Goal: Information Seeking & Learning: Check status

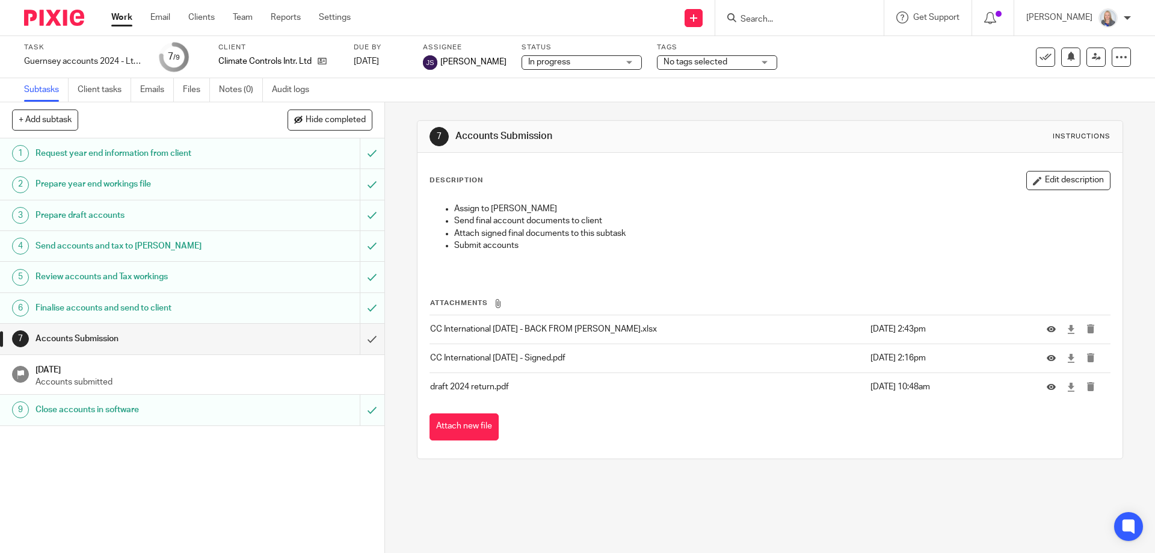
click at [770, 25] on form at bounding box center [803, 17] width 128 height 15
click at [780, 22] on input "Search" at bounding box center [793, 19] width 108 height 11
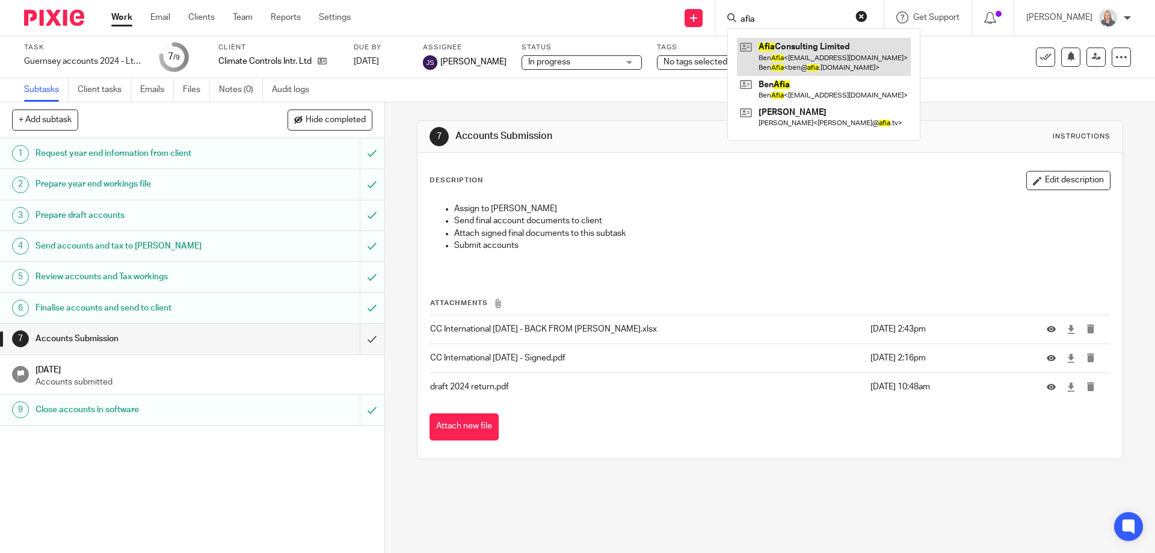
type input "afia"
click at [808, 43] on link at bounding box center [824, 56] width 174 height 37
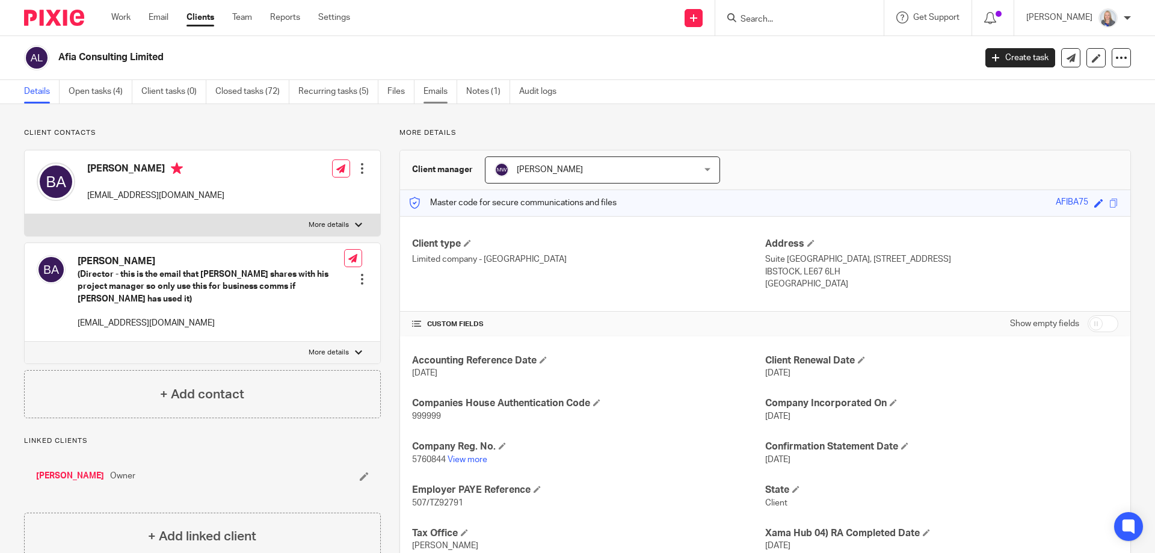
click at [431, 87] on link "Emails" at bounding box center [440, 91] width 34 height 23
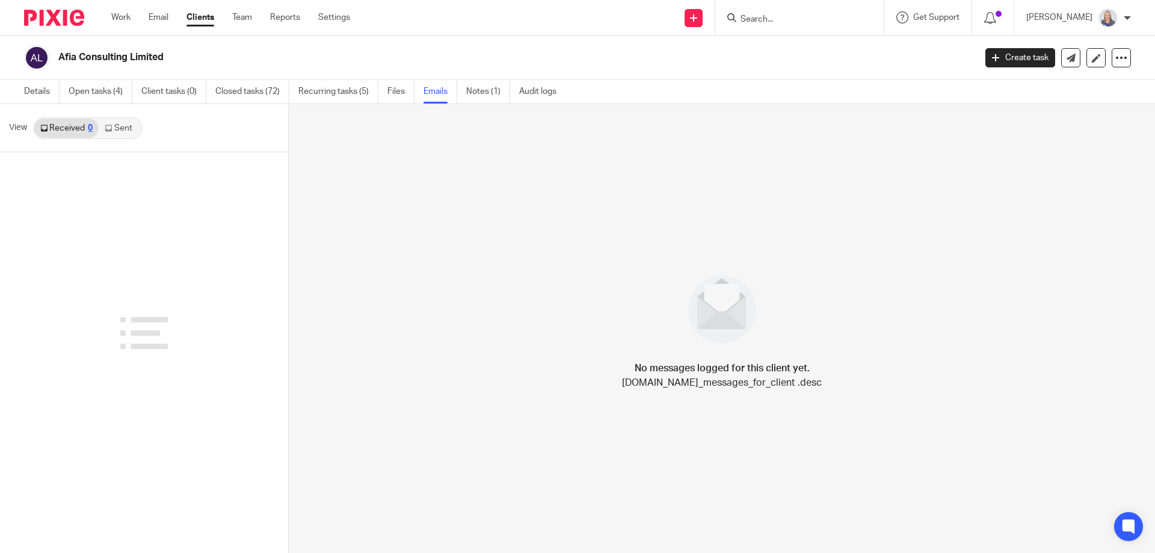
click at [119, 120] on link "Sent" at bounding box center [120, 127] width 42 height 19
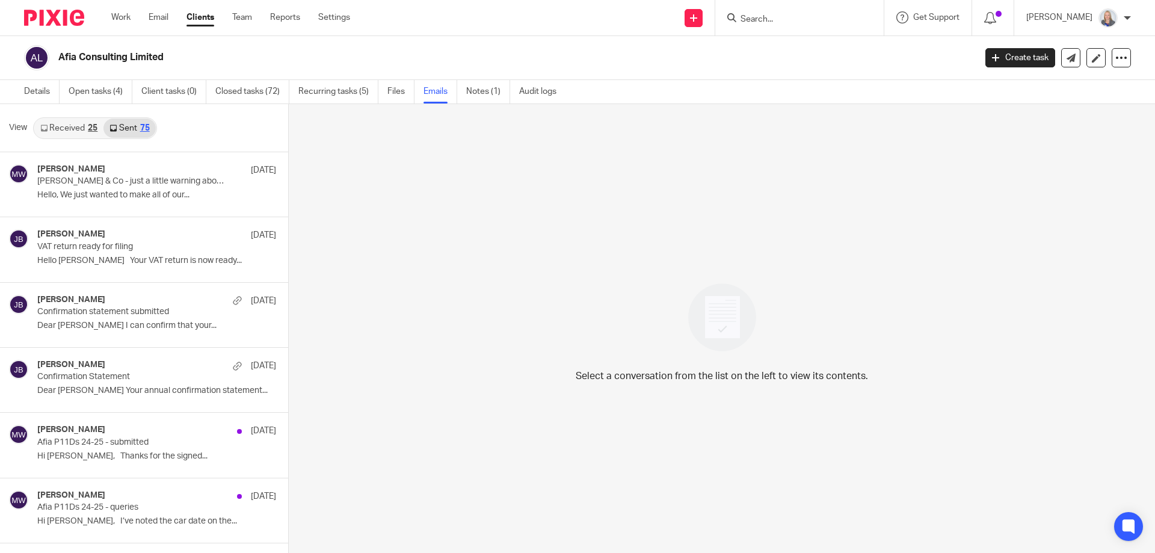
click at [80, 124] on link "Received 25" at bounding box center [68, 127] width 69 height 19
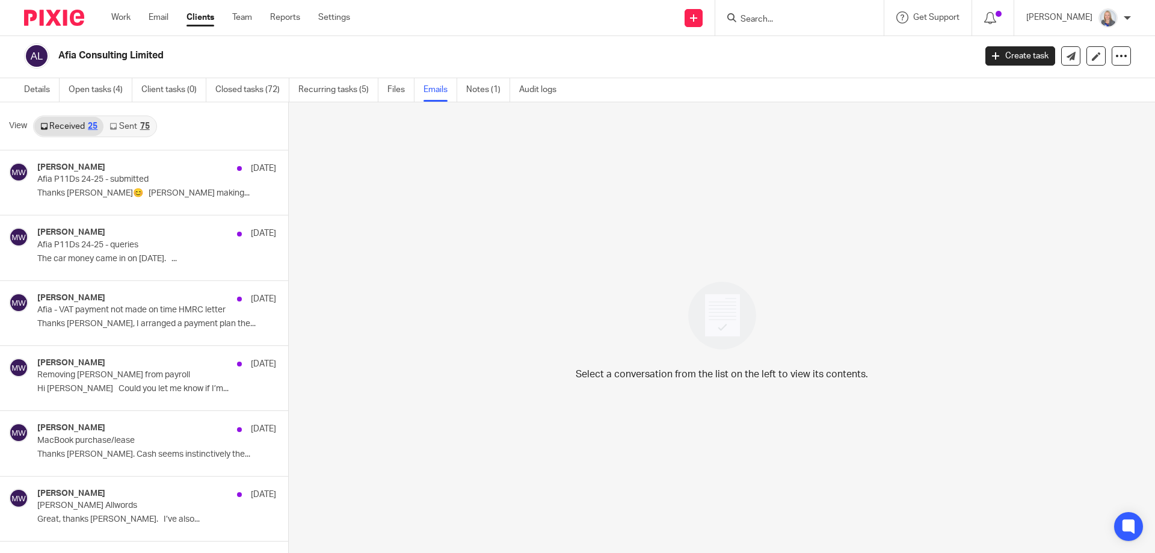
click at [123, 127] on link "Sent 75" at bounding box center [129, 126] width 52 height 19
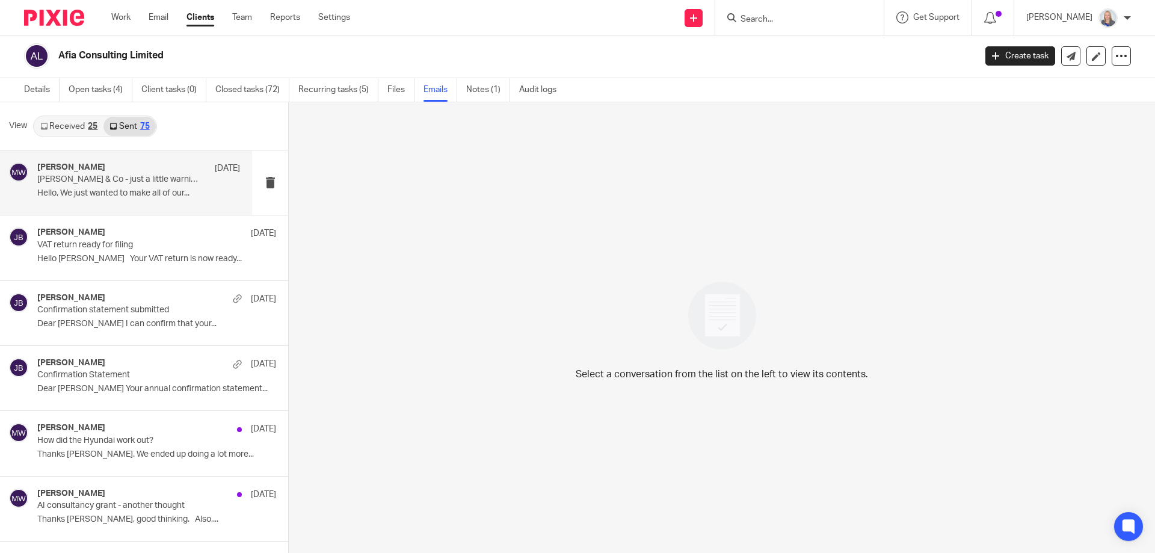
click at [108, 188] on div "[PERSON_NAME] [DATE] [PERSON_NAME] & Co - just a little warning about Xero soft…" at bounding box center [138, 182] width 203 height 40
click at [130, 124] on link "Sent 75" at bounding box center [129, 126] width 52 height 19
click at [73, 123] on link "Received 25" at bounding box center [68, 126] width 69 height 19
click at [75, 171] on h4 "[PERSON_NAME]" at bounding box center [71, 167] width 68 height 10
click at [133, 212] on div "[PERSON_NAME] [DATE] [PERSON_NAME] & Co - just a little warning about Xero soft…" at bounding box center [126, 182] width 252 height 64
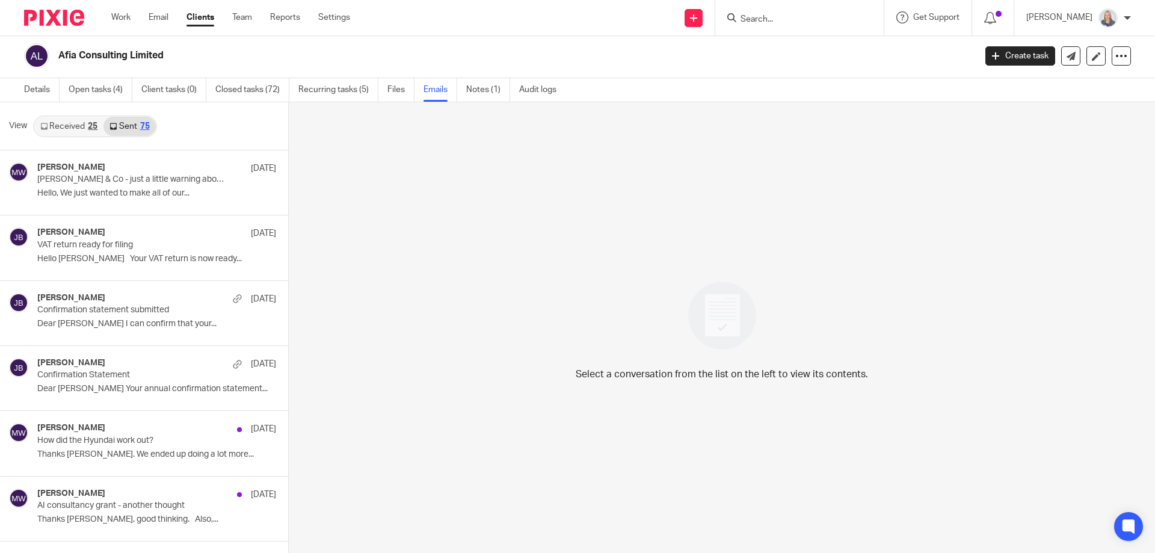
click at [72, 130] on link "Received 25" at bounding box center [68, 126] width 69 height 19
click at [75, 124] on link "Received 25" at bounding box center [68, 126] width 69 height 19
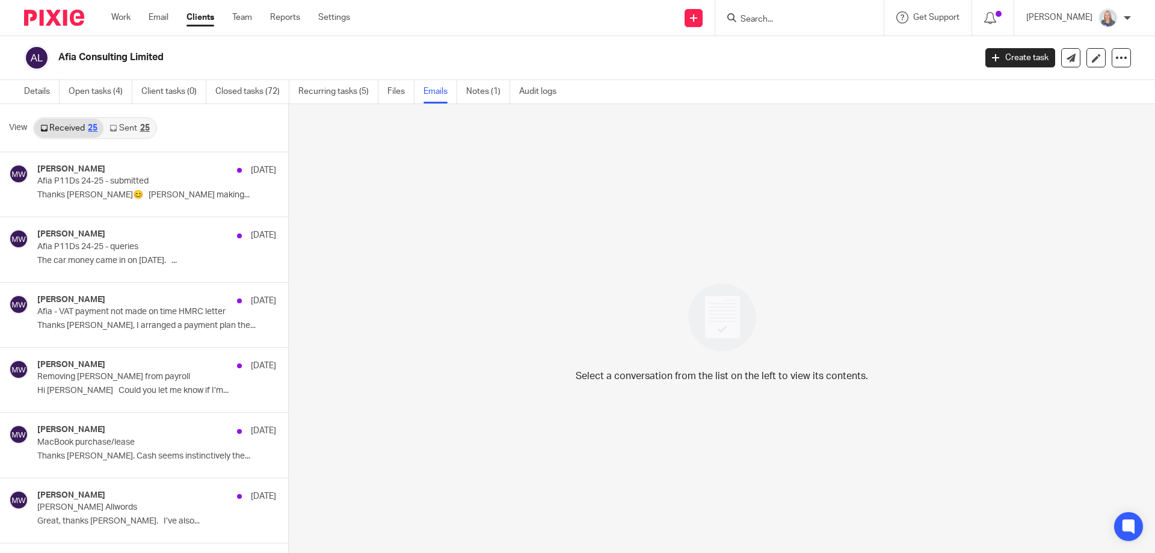
click at [121, 132] on link "Sent 25" at bounding box center [129, 127] width 52 height 19
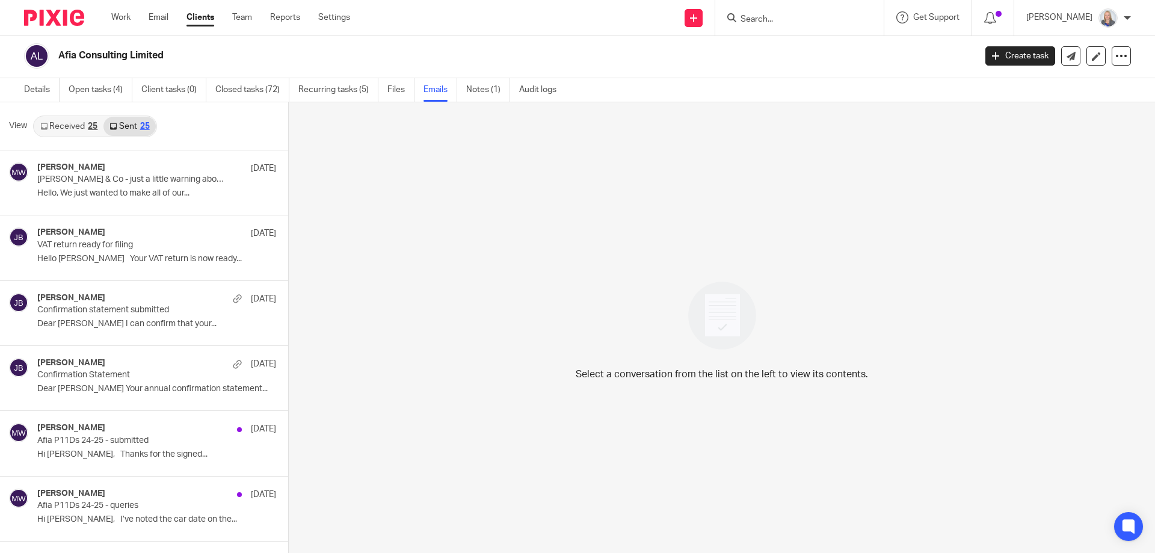
click at [85, 129] on link "Received 25" at bounding box center [68, 126] width 69 height 19
